Goal: Task Accomplishment & Management: Manage account settings

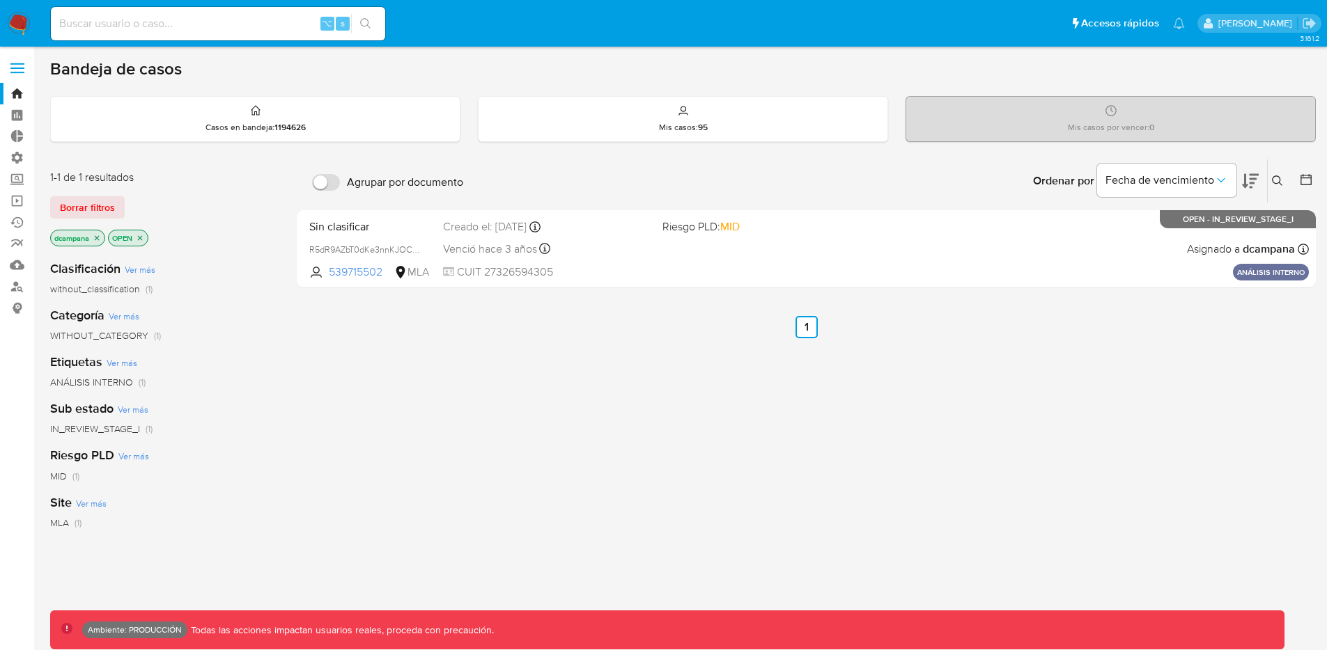
click at [20, 61] on label at bounding box center [17, 68] width 35 height 29
click at [0, 0] on input "checkbox" at bounding box center [0, 0] width 0 height 0
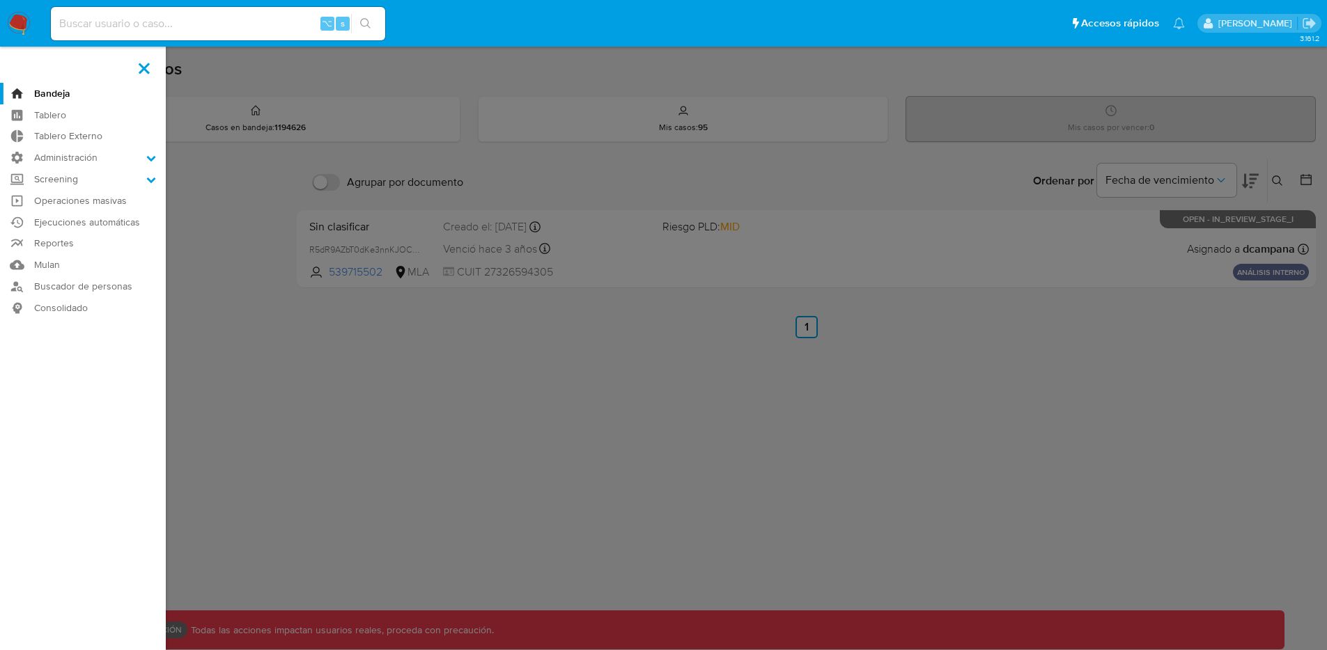
drag, startPoint x: 20, startPoint y: 61, endPoint x: 24, endPoint y: 68, distance: 7.5
click at [20, 61] on aside "Bandeja Tablero Tablero Externo Administración Reglas Roles Usuarios Equipos Co…" at bounding box center [83, 424] width 166 height 848
click at [84, 162] on label "Administración" at bounding box center [83, 158] width 166 height 22
click at [0, 0] on input "Administración" at bounding box center [0, 0] width 0 height 0
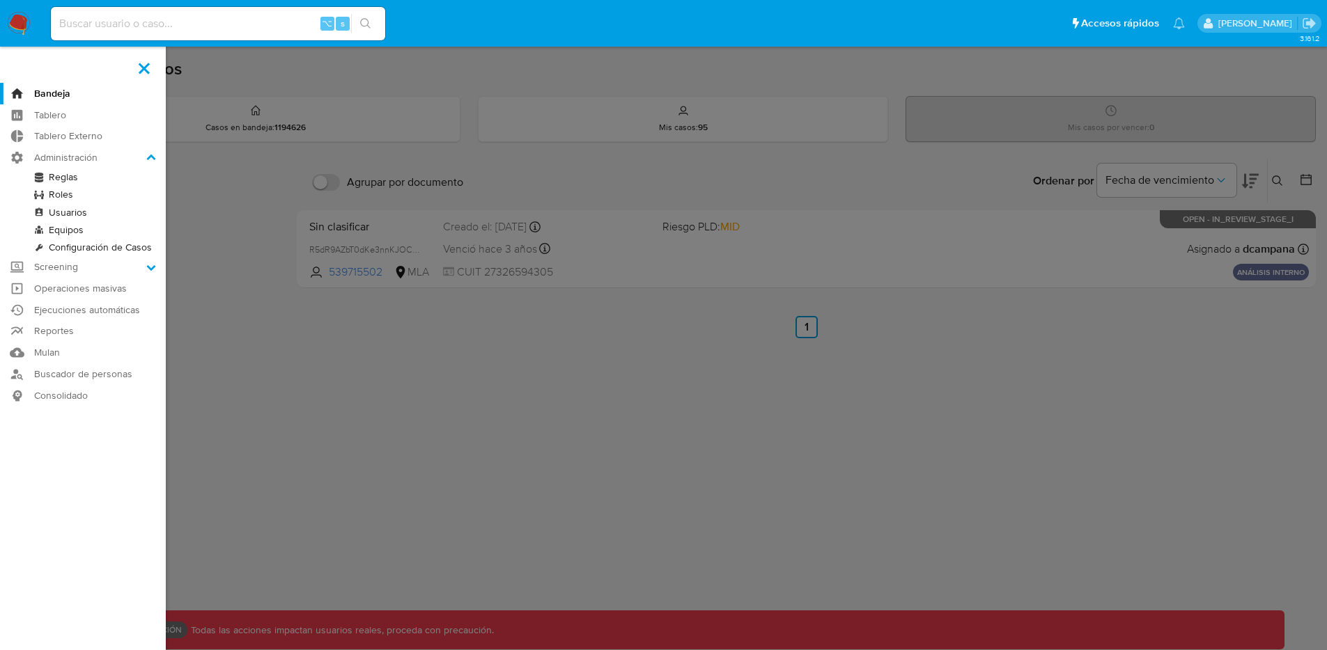
click at [68, 196] on link "Roles" at bounding box center [83, 194] width 166 height 17
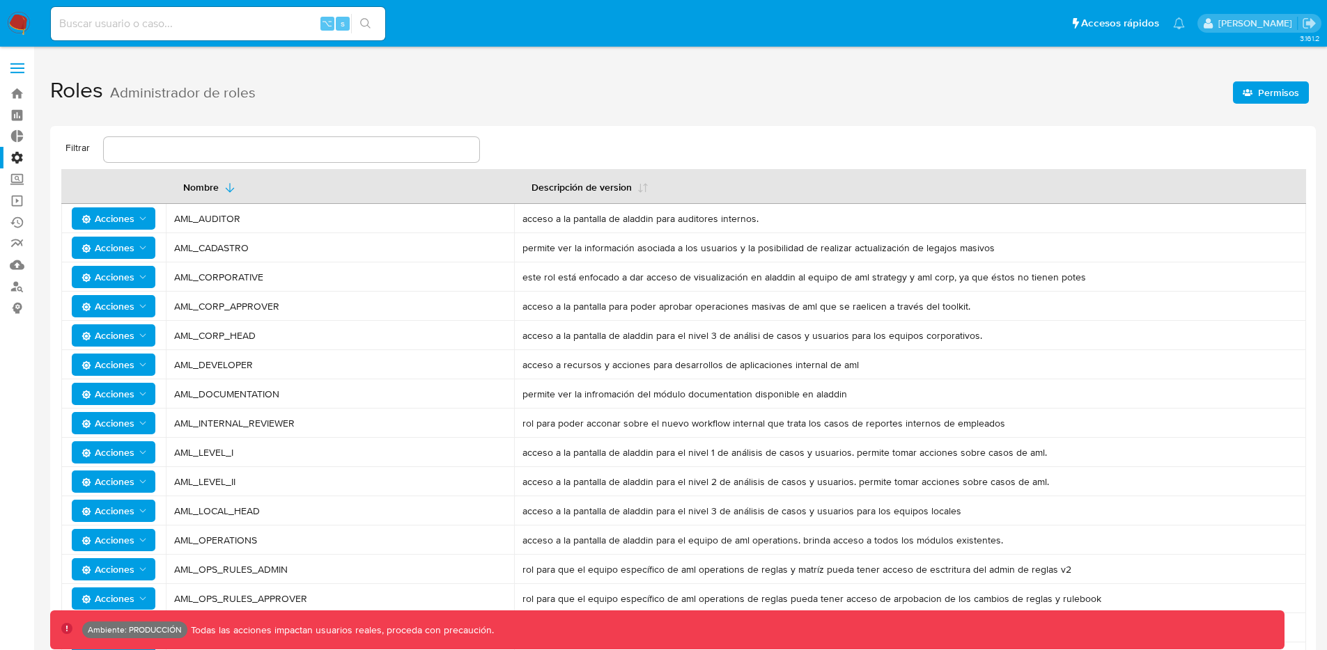
click at [1274, 97] on span "Permisos" at bounding box center [1278, 92] width 41 height 22
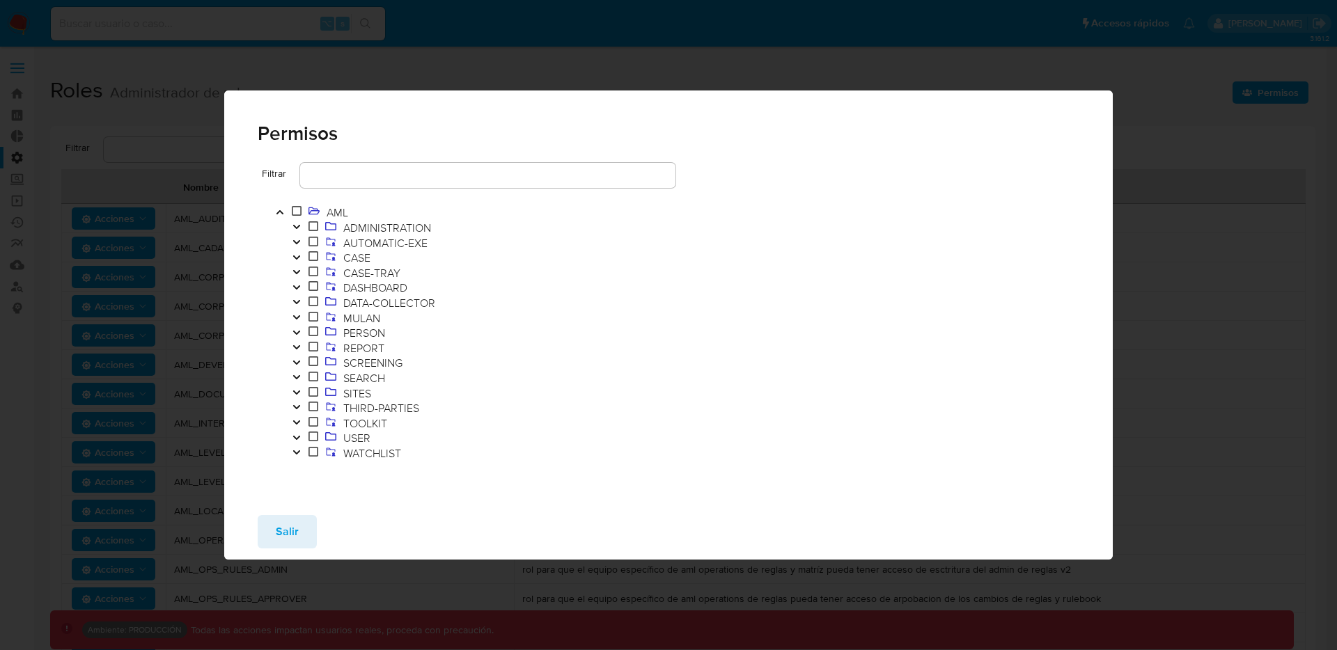
click at [294, 439] on icon "Toggle" at bounding box center [297, 438] width 10 height 8
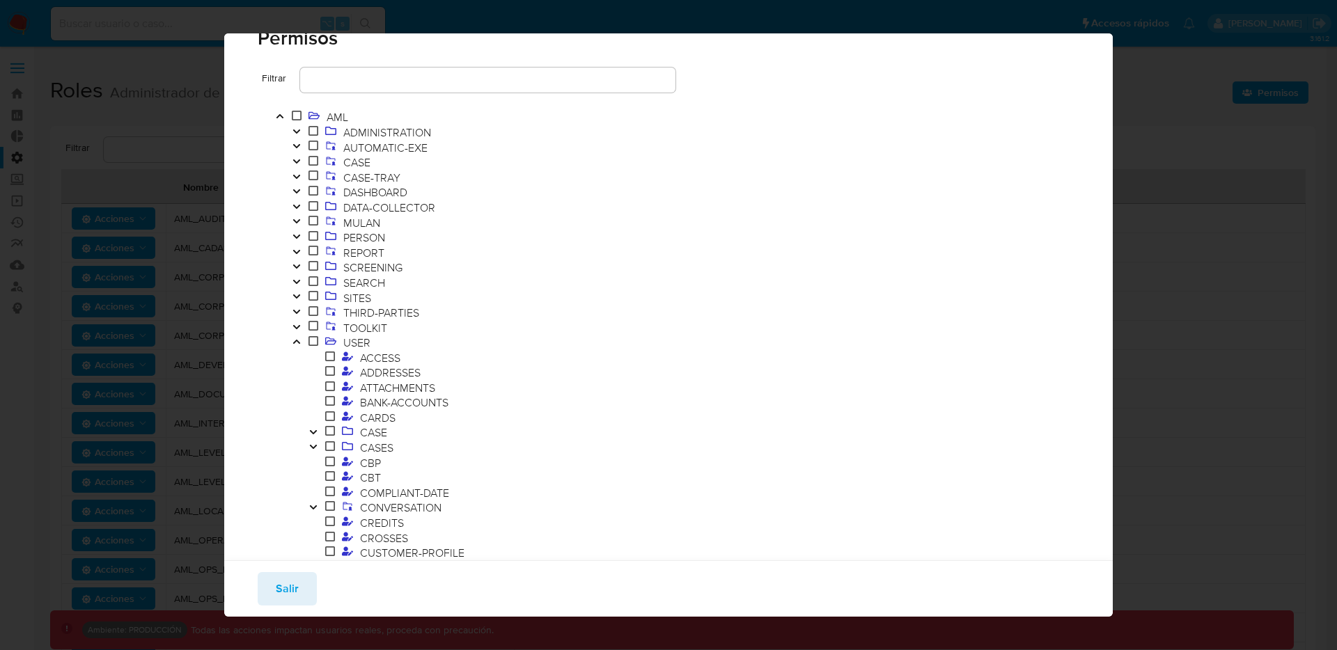
scroll to position [54, 0]
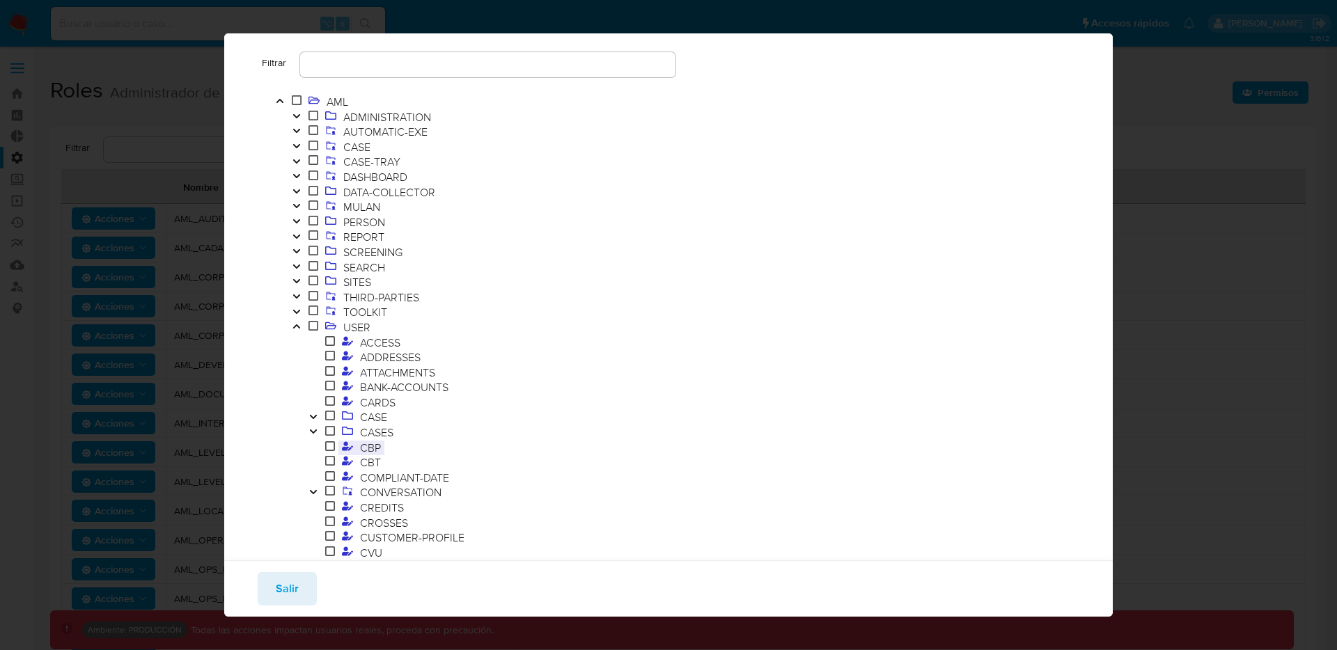
click at [373, 448] on span "CBP" at bounding box center [371, 447] width 28 height 15
